Goal: Navigation & Orientation: Find specific page/section

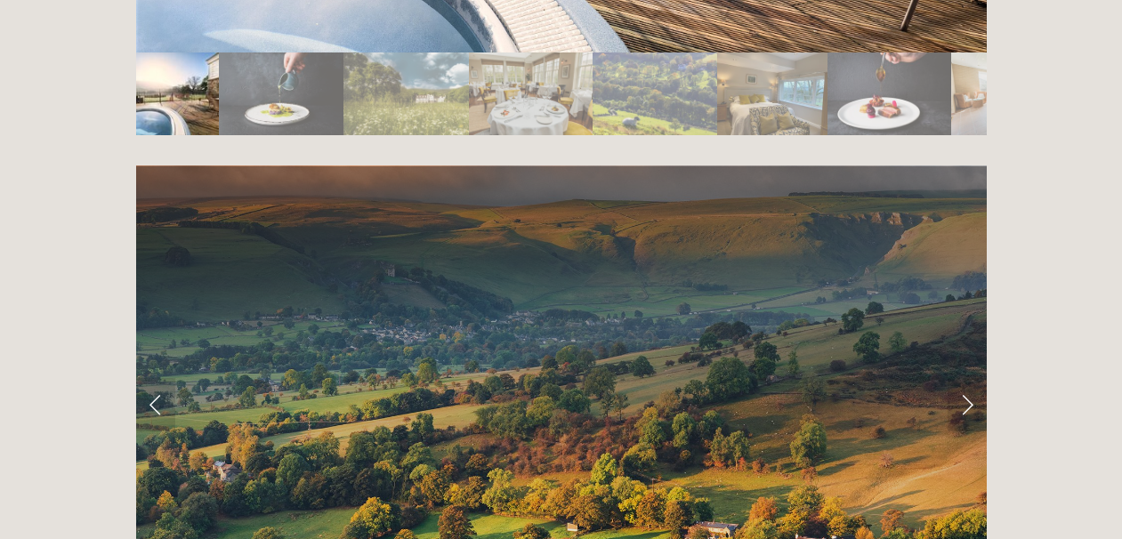
scroll to position [3437, 0]
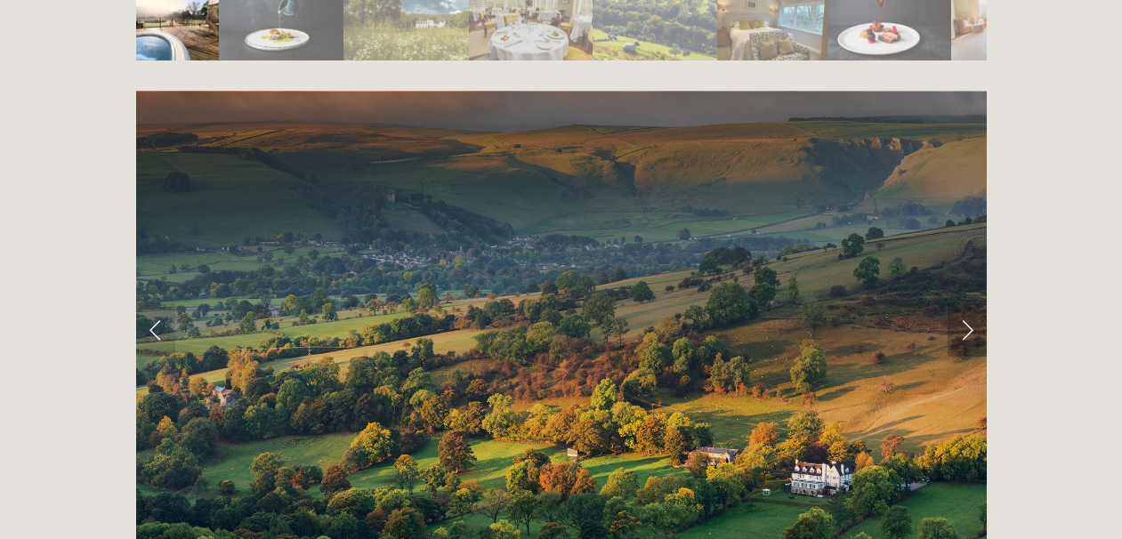
click at [963, 303] on link "Next Slide" at bounding box center [966, 329] width 39 height 53
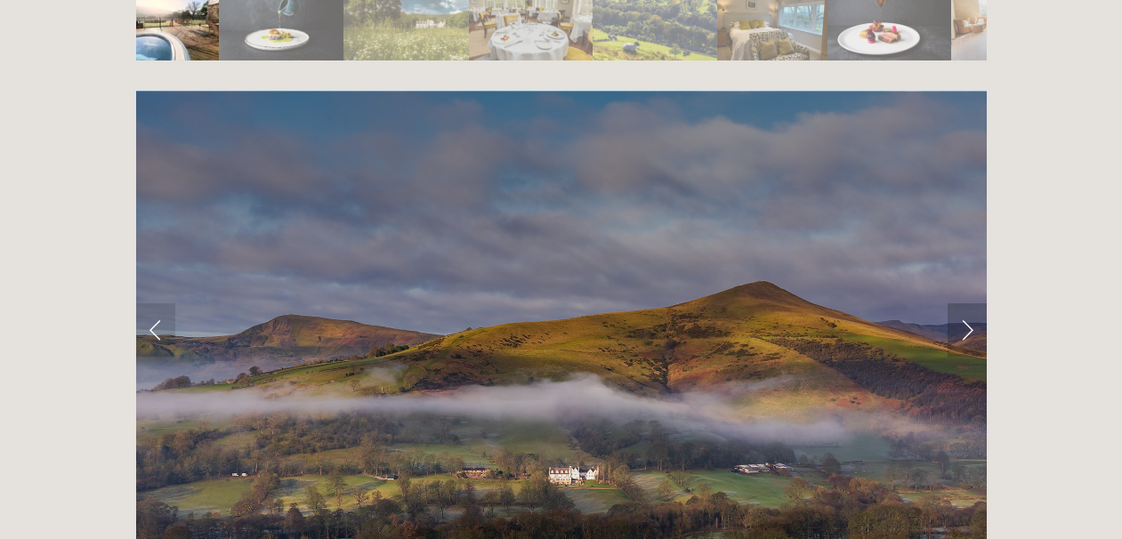
click at [963, 303] on link "Next Slide" at bounding box center [966, 329] width 39 height 53
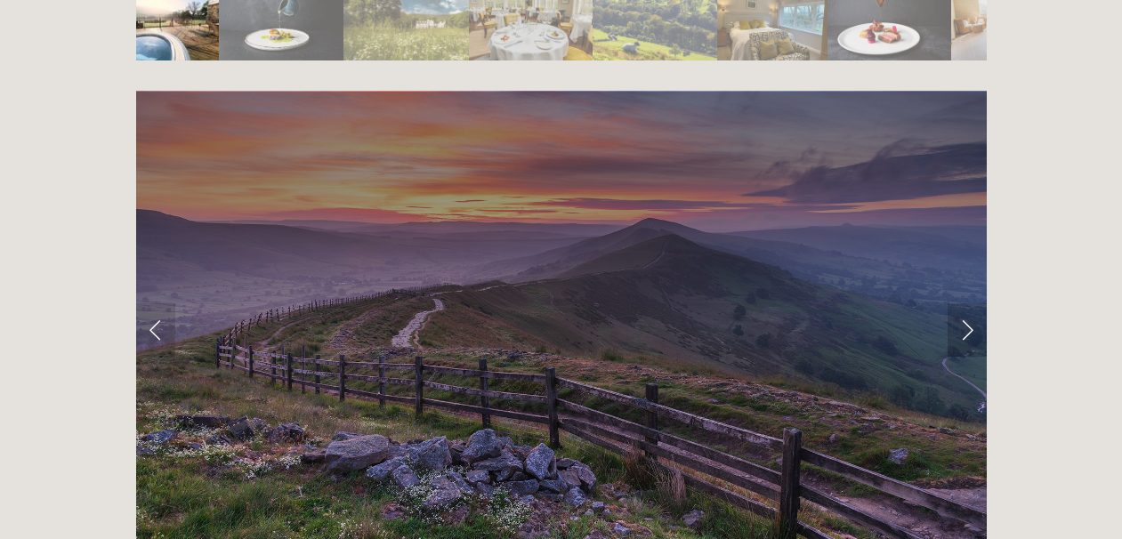
click at [963, 303] on link "Next Slide" at bounding box center [966, 329] width 39 height 53
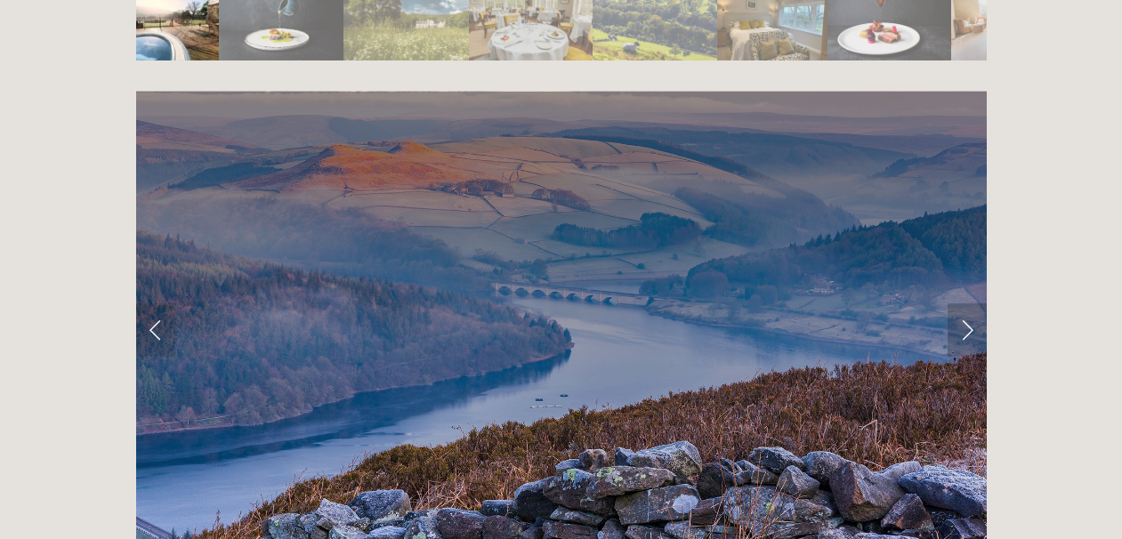
click at [963, 303] on link "Next Slide" at bounding box center [966, 329] width 39 height 53
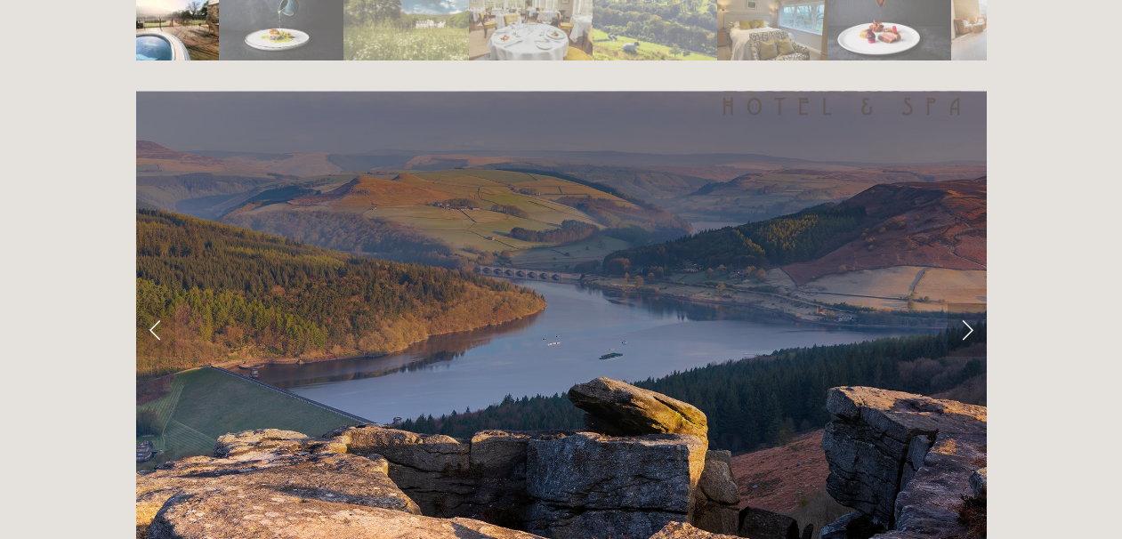
click at [963, 303] on link "Next Slide" at bounding box center [966, 329] width 39 height 53
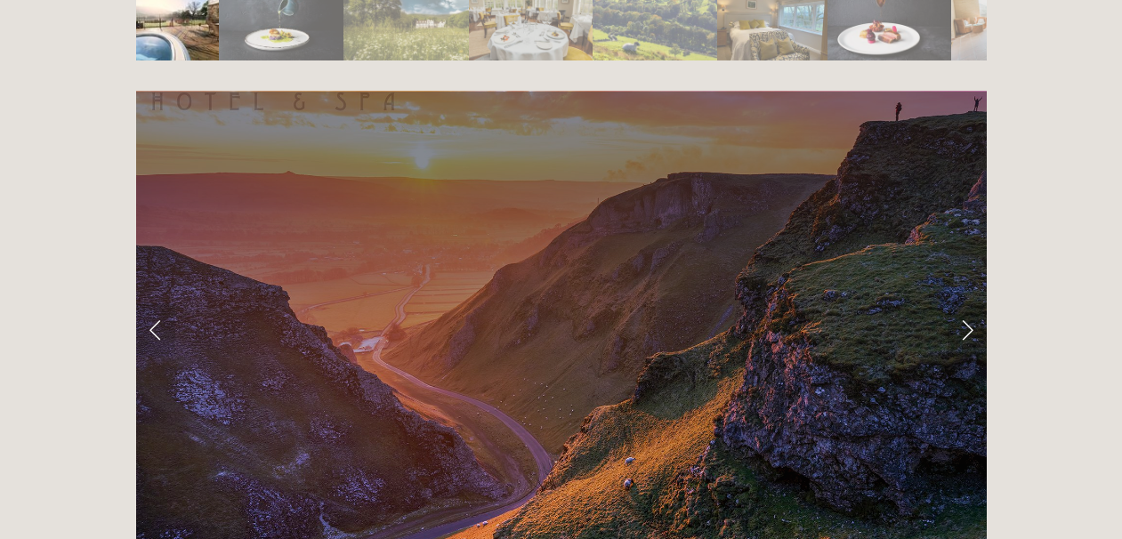
click at [963, 303] on link "Next Slide" at bounding box center [966, 329] width 39 height 53
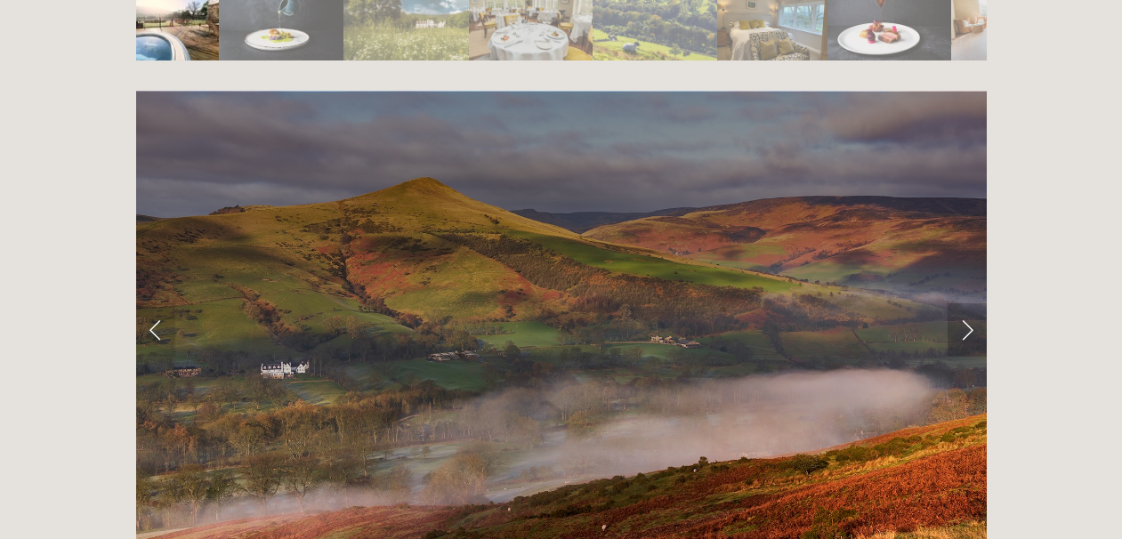
click at [963, 303] on link "Next Slide" at bounding box center [966, 329] width 39 height 53
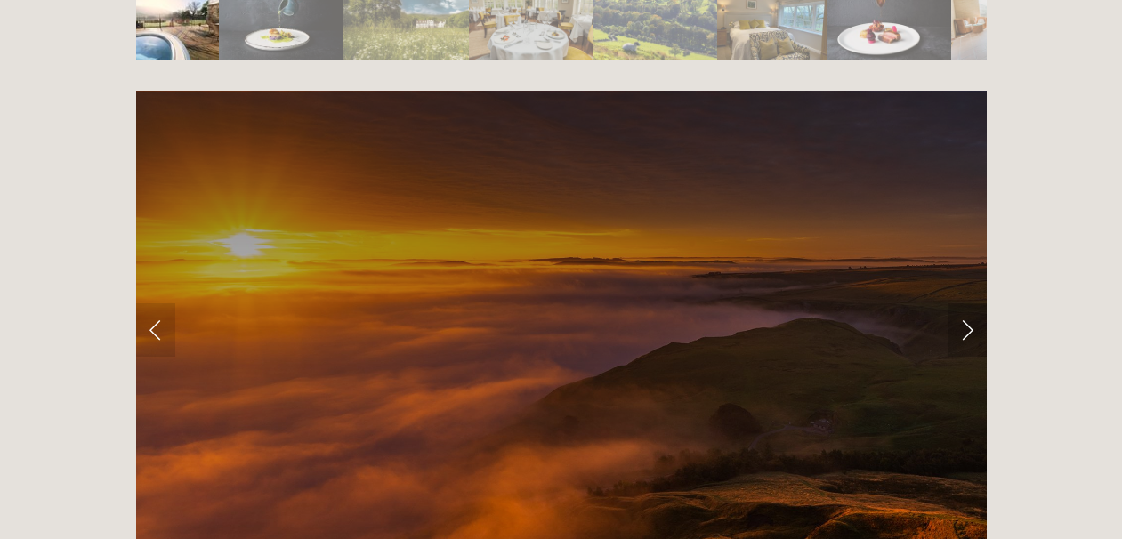
click at [963, 303] on link "Next Slide" at bounding box center [966, 329] width 39 height 53
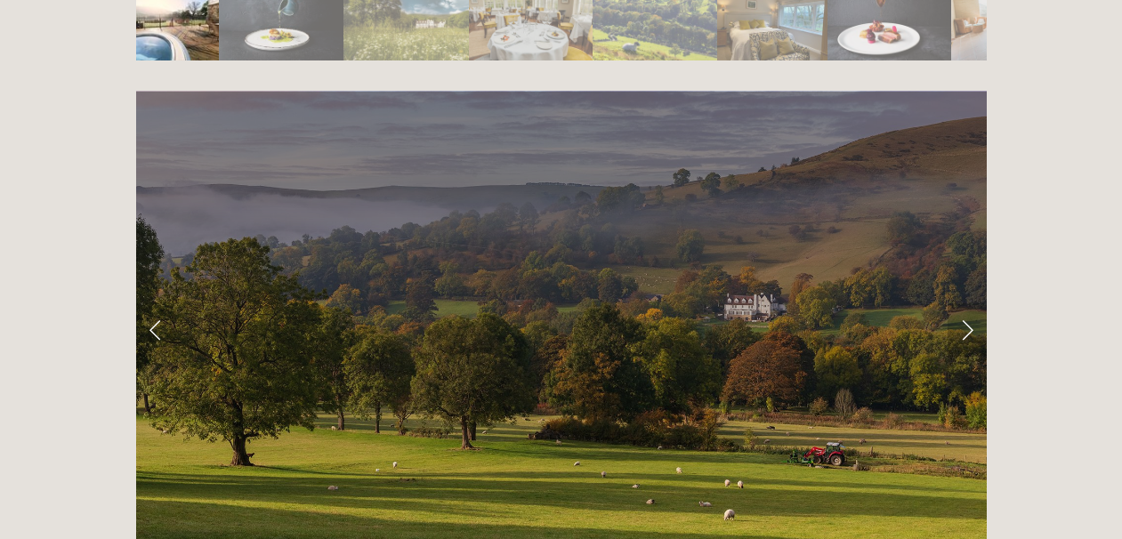
click at [963, 303] on link "Next Slide" at bounding box center [966, 329] width 39 height 53
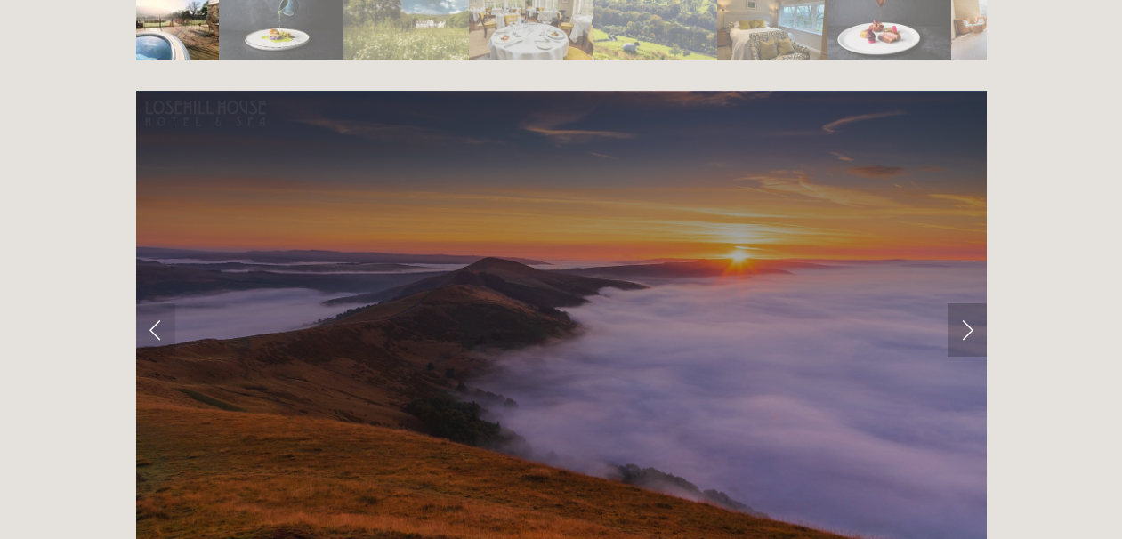
click at [963, 303] on link "Next Slide" at bounding box center [966, 329] width 39 height 53
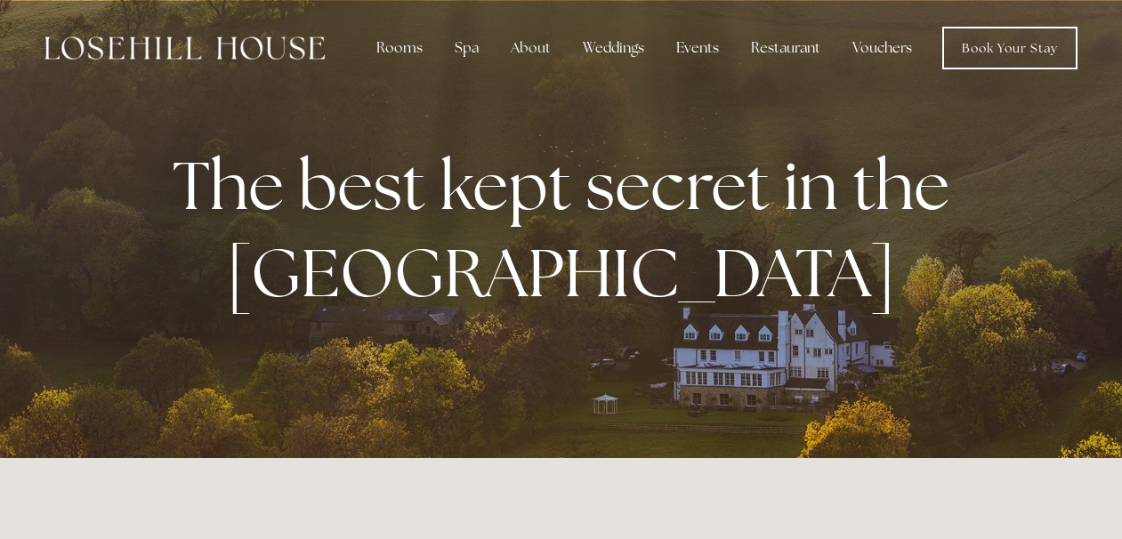
scroll to position [0, 0]
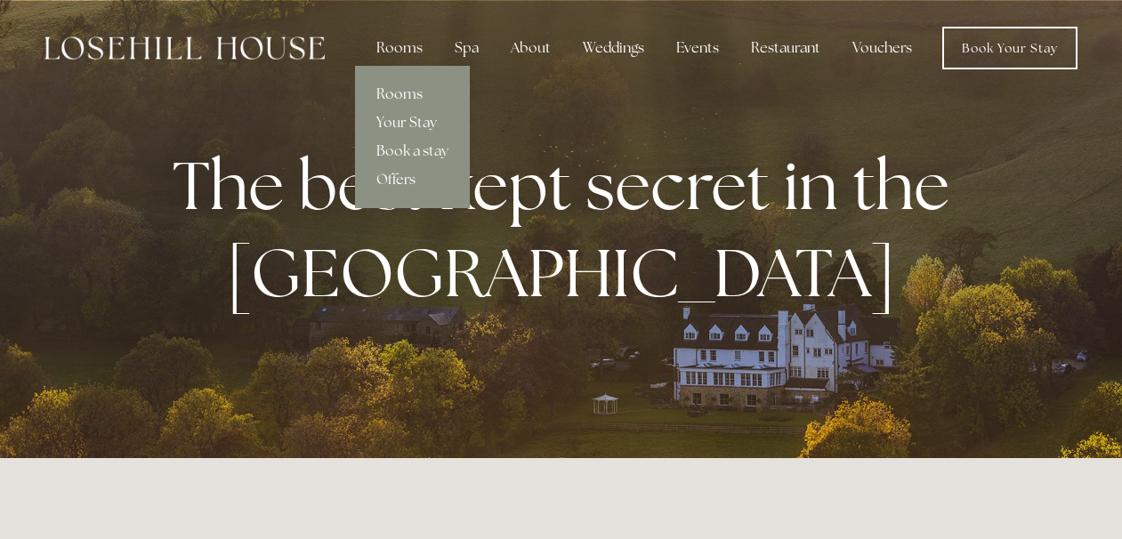
click at [410, 91] on link "Rooms" at bounding box center [412, 94] width 115 height 28
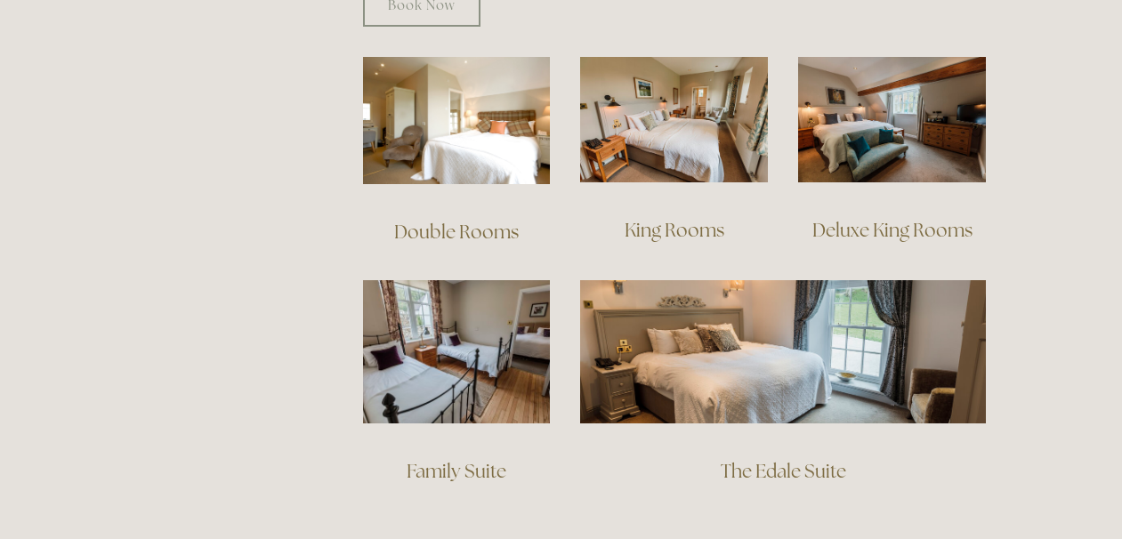
scroll to position [1259, 0]
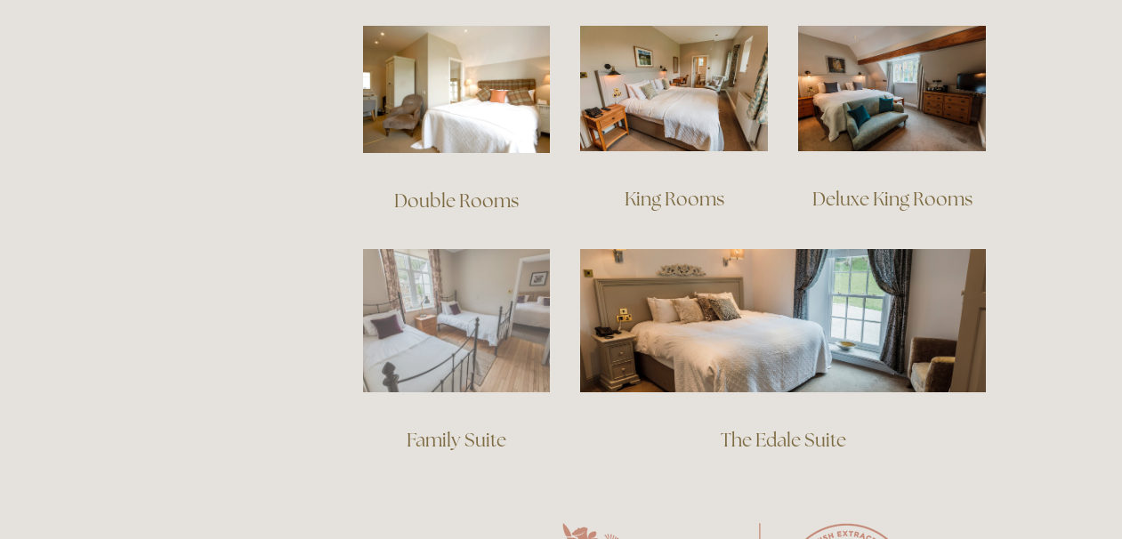
click at [471, 290] on img at bounding box center [457, 320] width 188 height 143
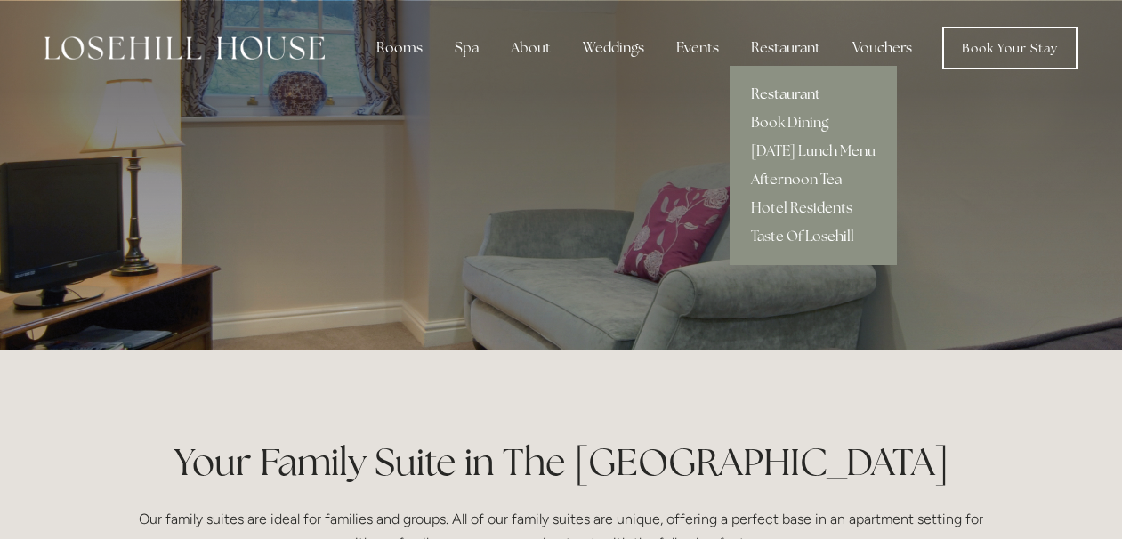
click at [787, 96] on link "Restaurant" at bounding box center [812, 94] width 167 height 28
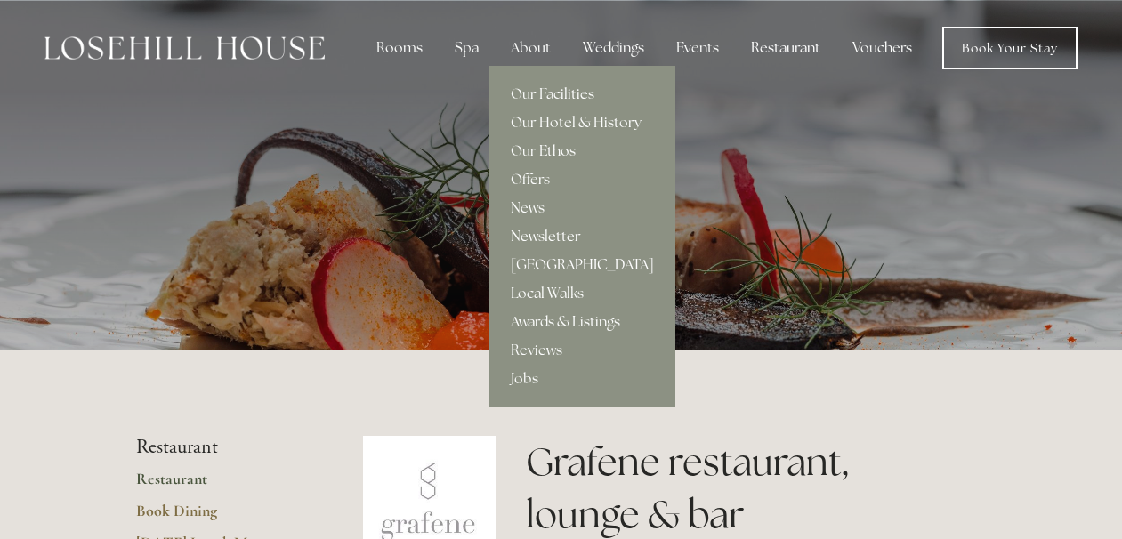
click at [551, 263] on link "[GEOGRAPHIC_DATA]" at bounding box center [582, 265] width 186 height 28
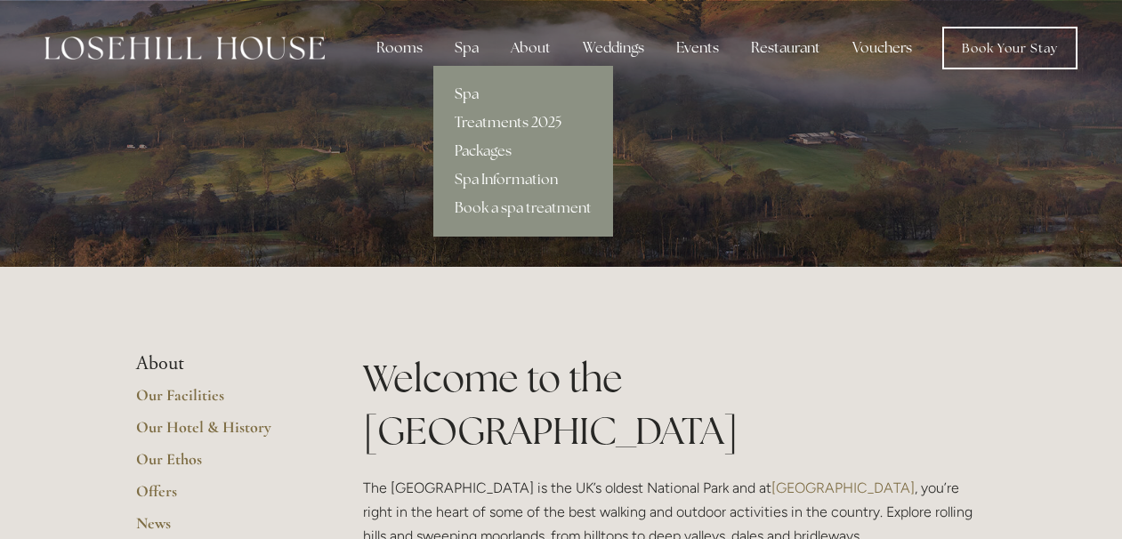
click at [470, 91] on link "Spa" at bounding box center [523, 94] width 180 height 28
